Goal: Task Accomplishment & Management: Complete application form

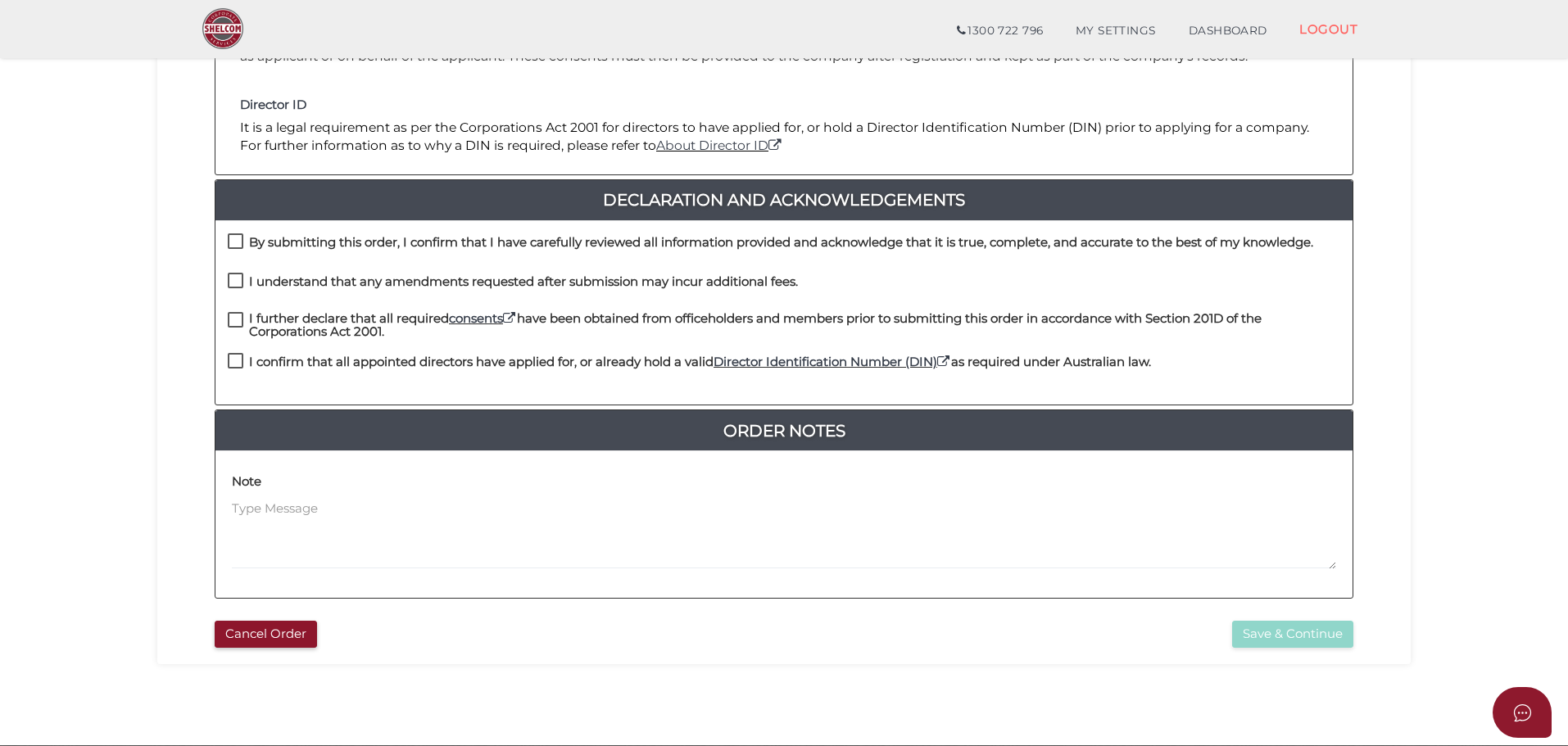
scroll to position [328, 0]
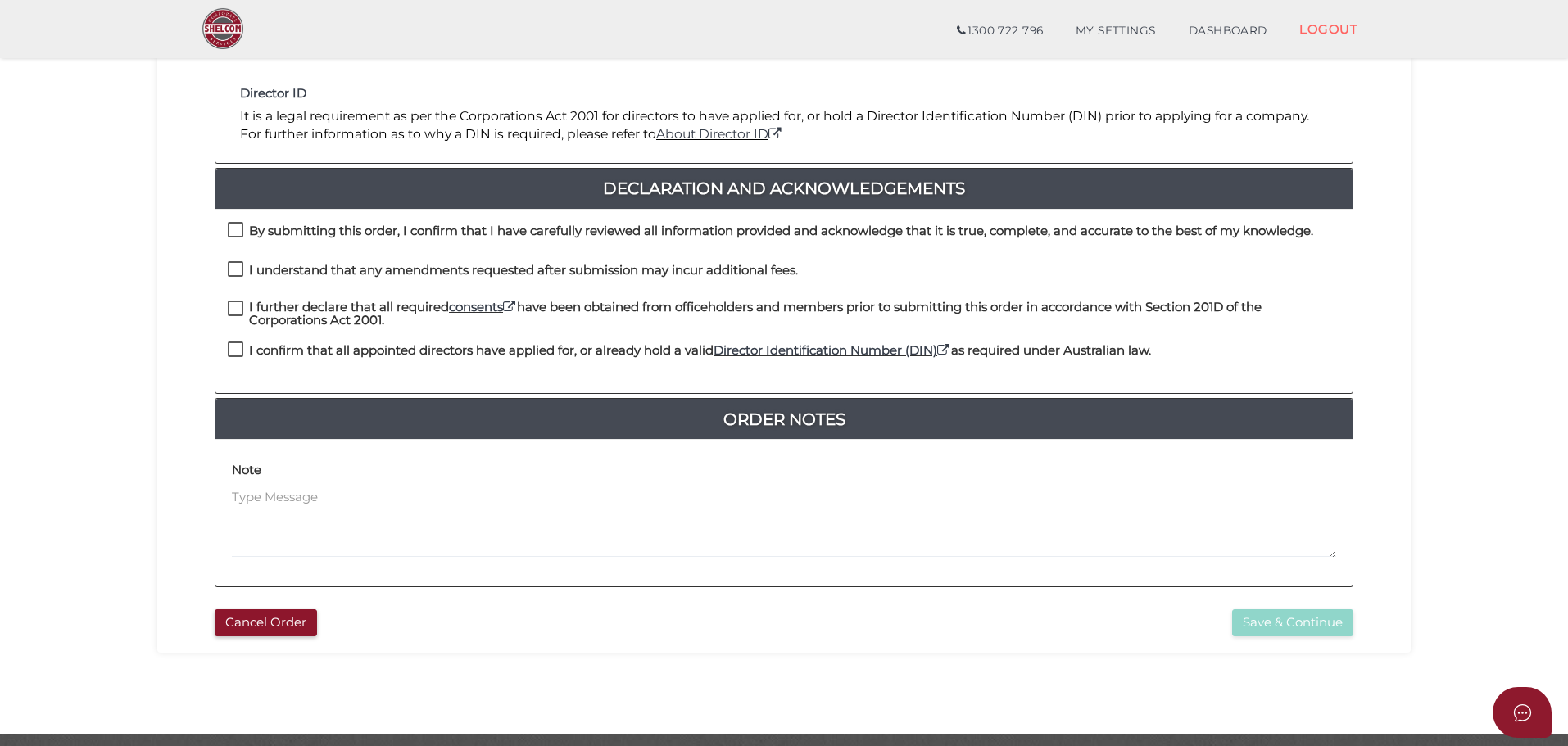
click at [237, 229] on label "By submitting this order, I confirm that I have carefully reviewed all informat…" at bounding box center [770, 234] width 1086 height 21
checkbox input "true"
click at [235, 270] on label "I understand that any amendments requested after submission may incur additiona…" at bounding box center [513, 273] width 571 height 21
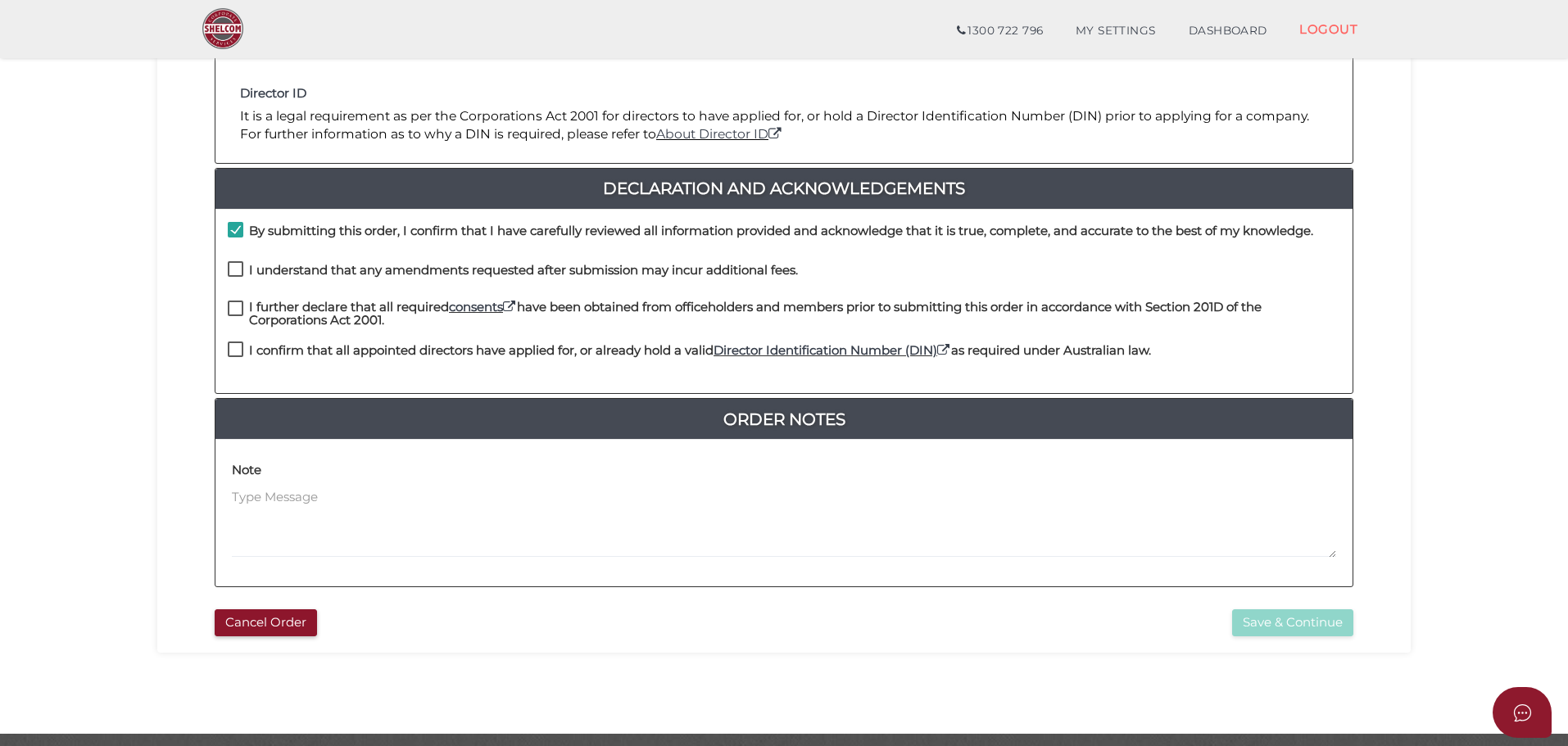
checkbox input "true"
click at [234, 301] on label "I further declare that all required consents have been obtained from officehold…" at bounding box center [784, 310] width 1112 height 21
checkbox input "true"
click at [234, 350] on label "I confirm that all appointed directors have applied for, or already hold a vali…" at bounding box center [689, 354] width 923 height 21
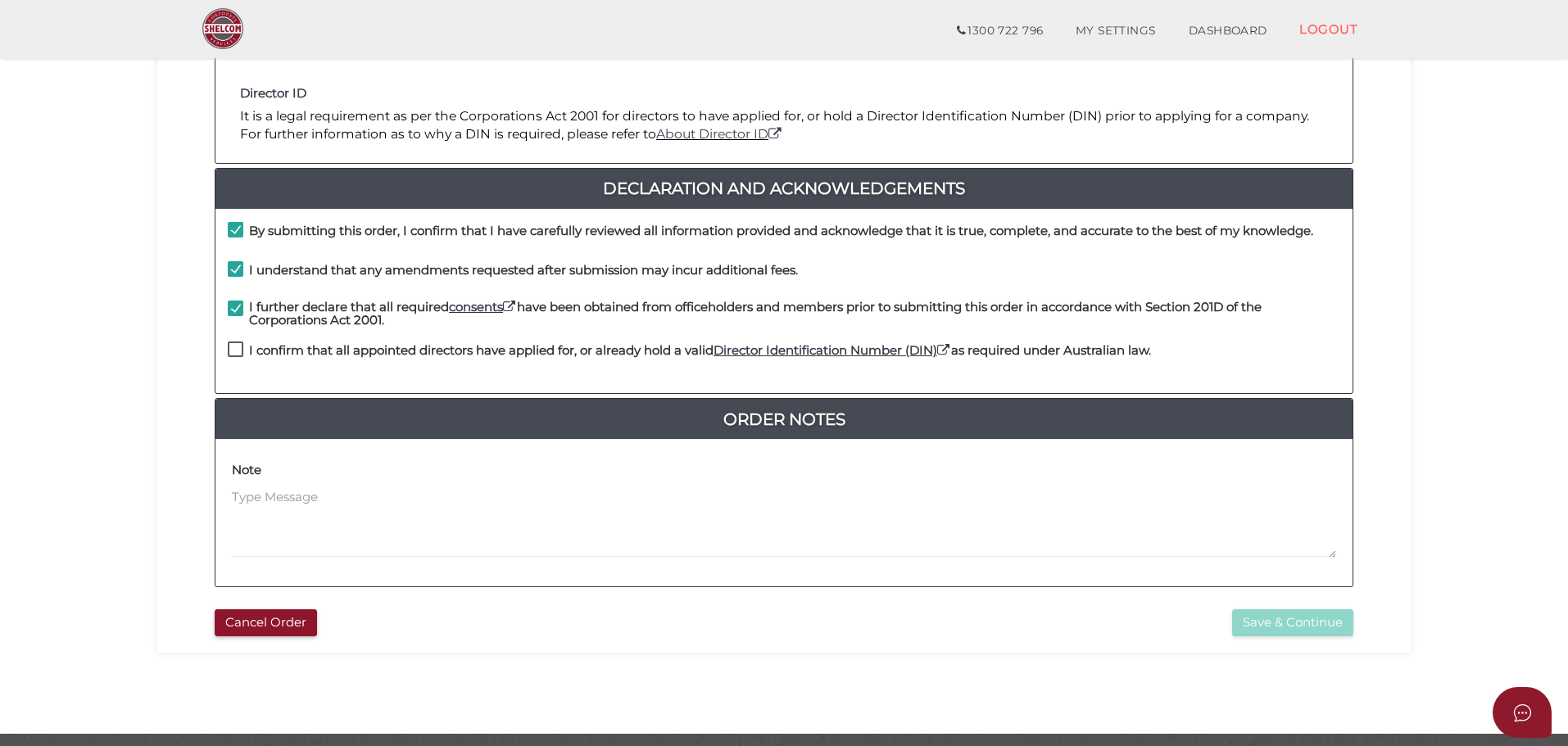
checkbox input "true"
click at [1273, 621] on button "Save & Continue" at bounding box center [1292, 622] width 121 height 27
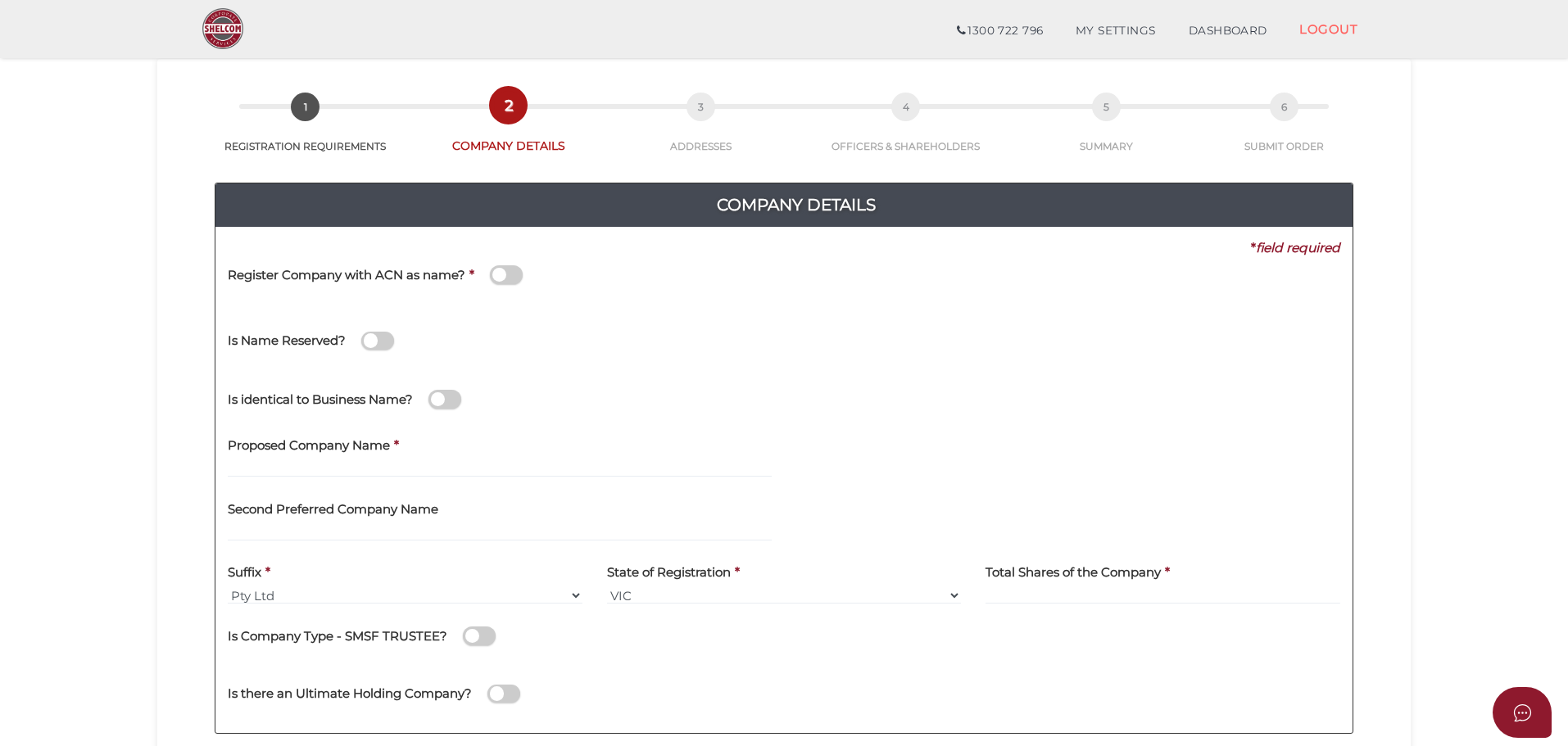
scroll to position [246, 0]
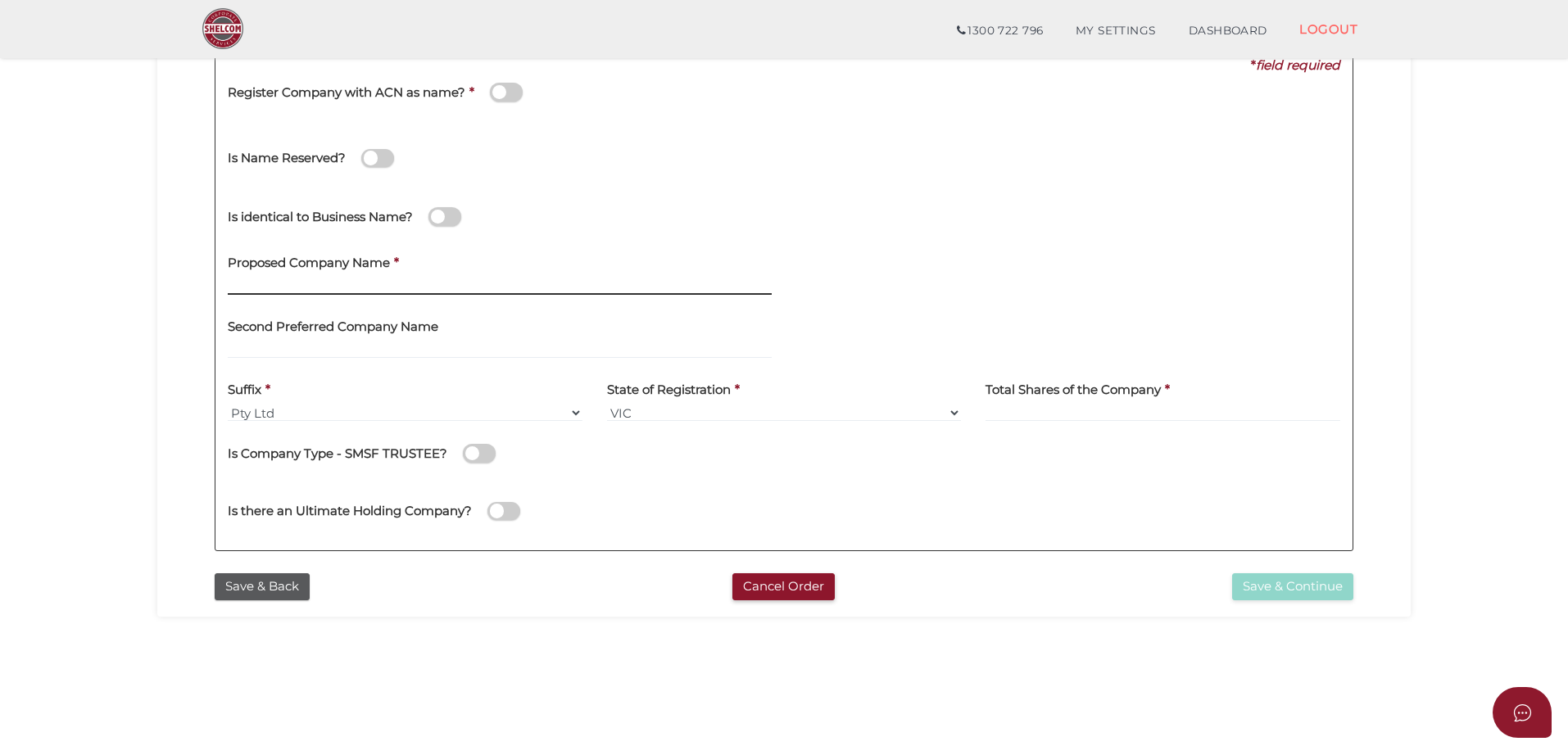
click at [282, 281] on input "text" at bounding box center [500, 286] width 544 height 18
click at [390, 287] on input "Maffra Service Centre" at bounding box center [500, 286] width 544 height 18
type input "Maffra Service Centre"
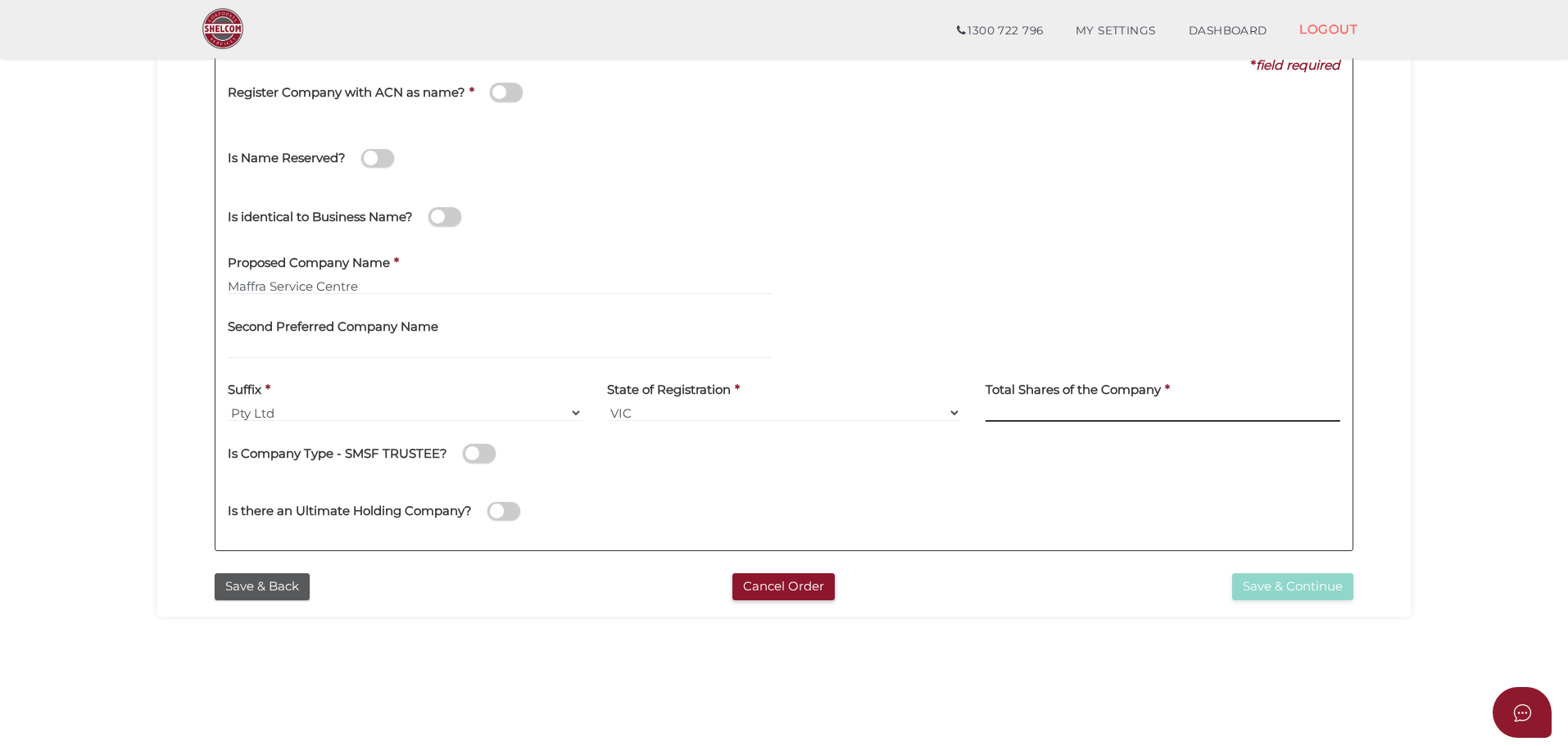
click at [1075, 405] on input at bounding box center [1163, 413] width 355 height 18
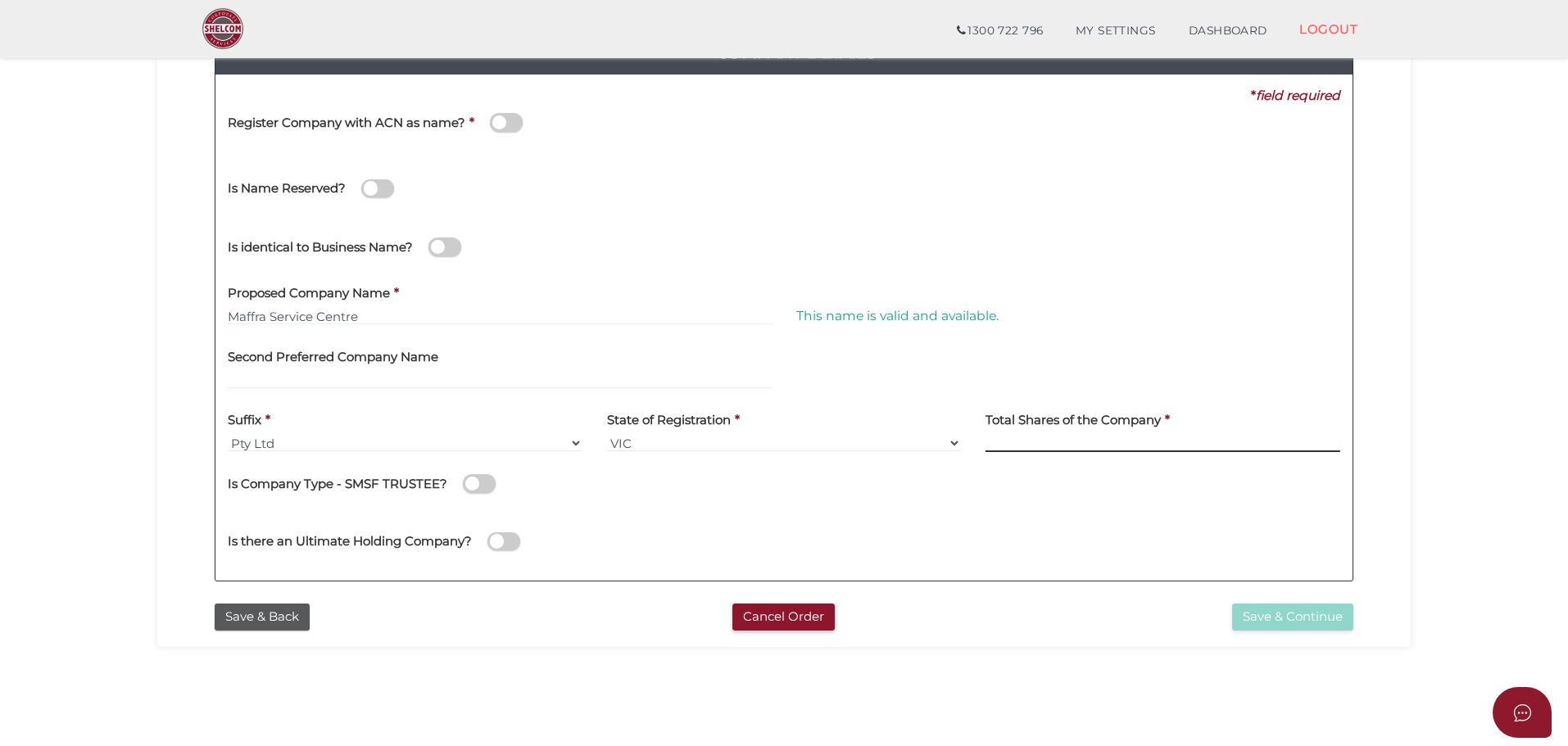
scroll to position [215, 0]
click at [285, 619] on button "Save & Back" at bounding box center [262, 617] width 95 height 27
